Goal: Entertainment & Leisure: Consume media (video, audio)

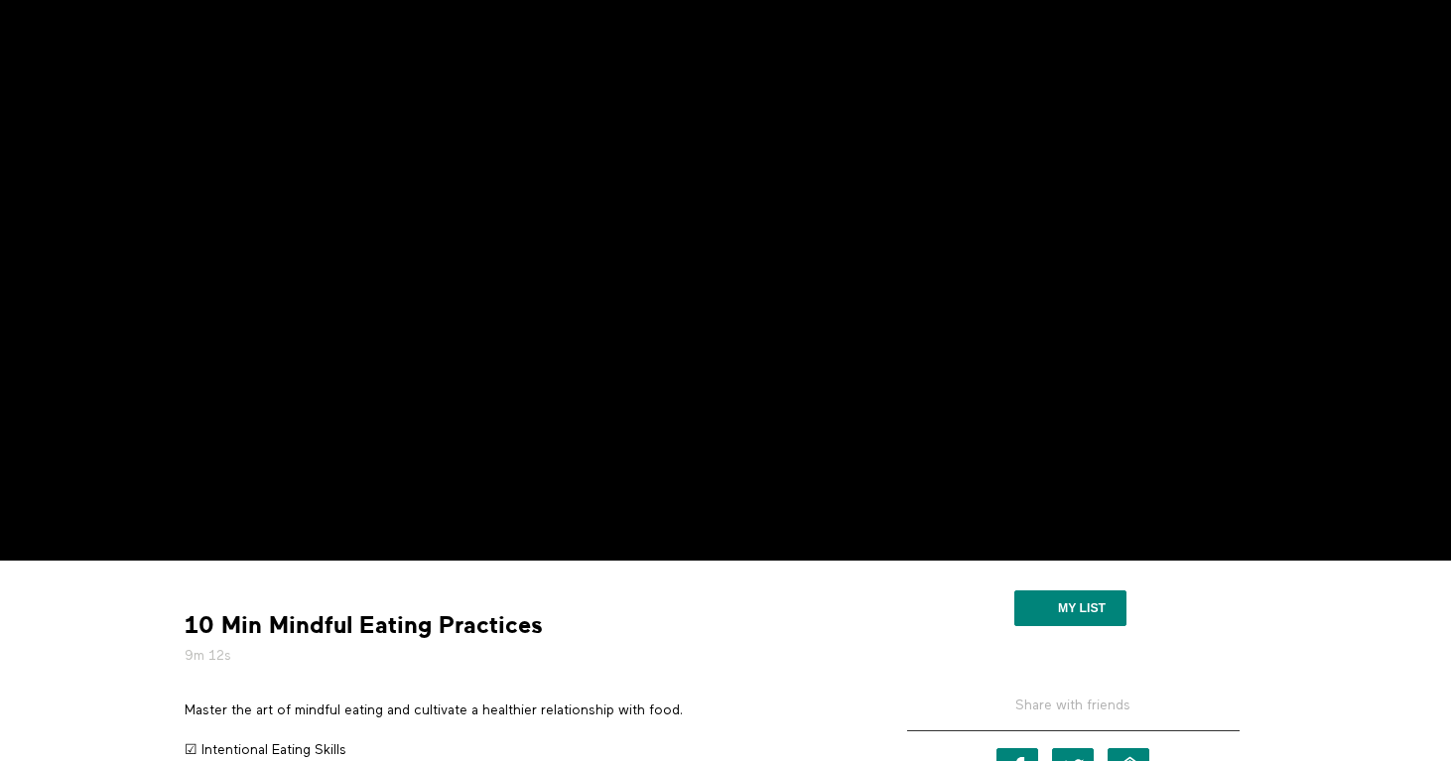
scroll to position [155, 0]
